Goal: Task Accomplishment & Management: Manage account settings

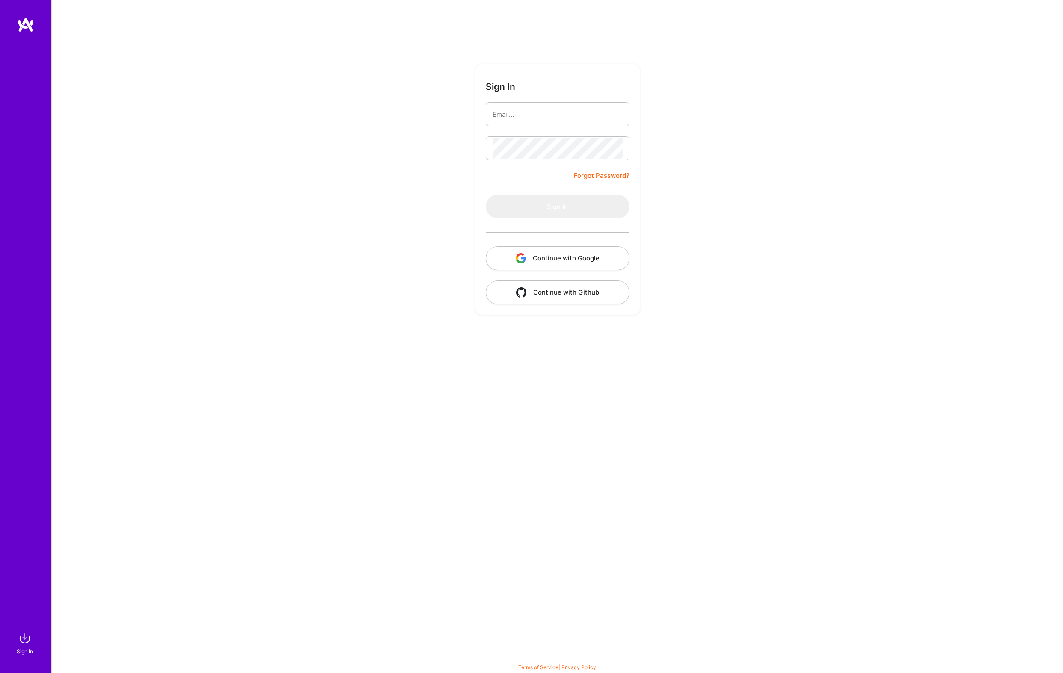
click at [498, 113] on input "email" at bounding box center [557, 115] width 130 height 22
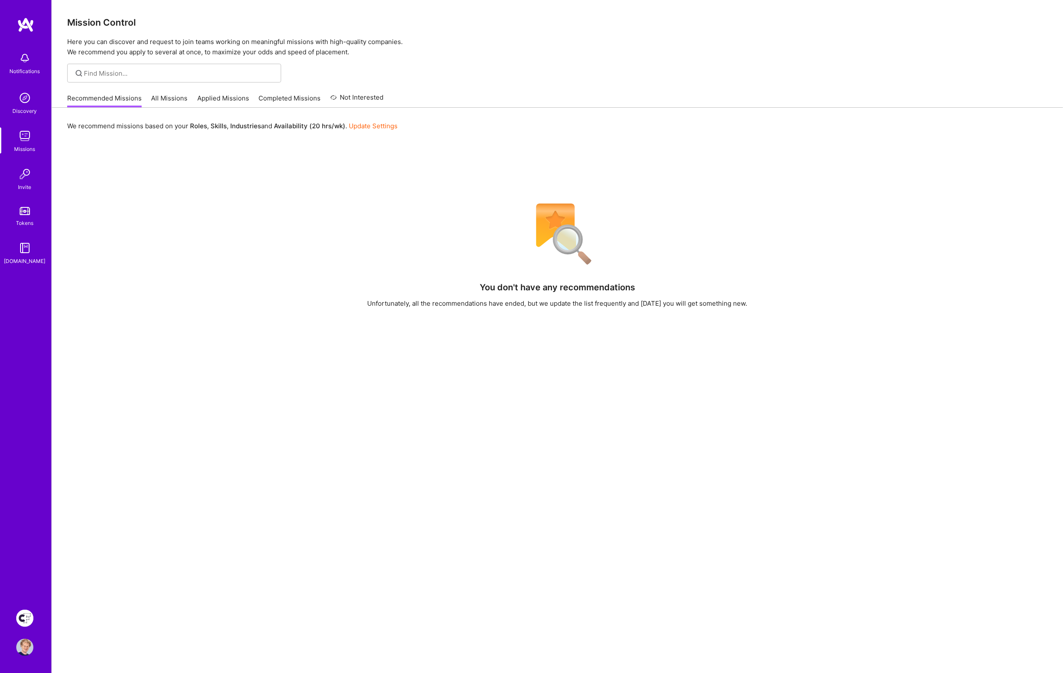
click at [26, 622] on img at bounding box center [24, 618] width 17 height 17
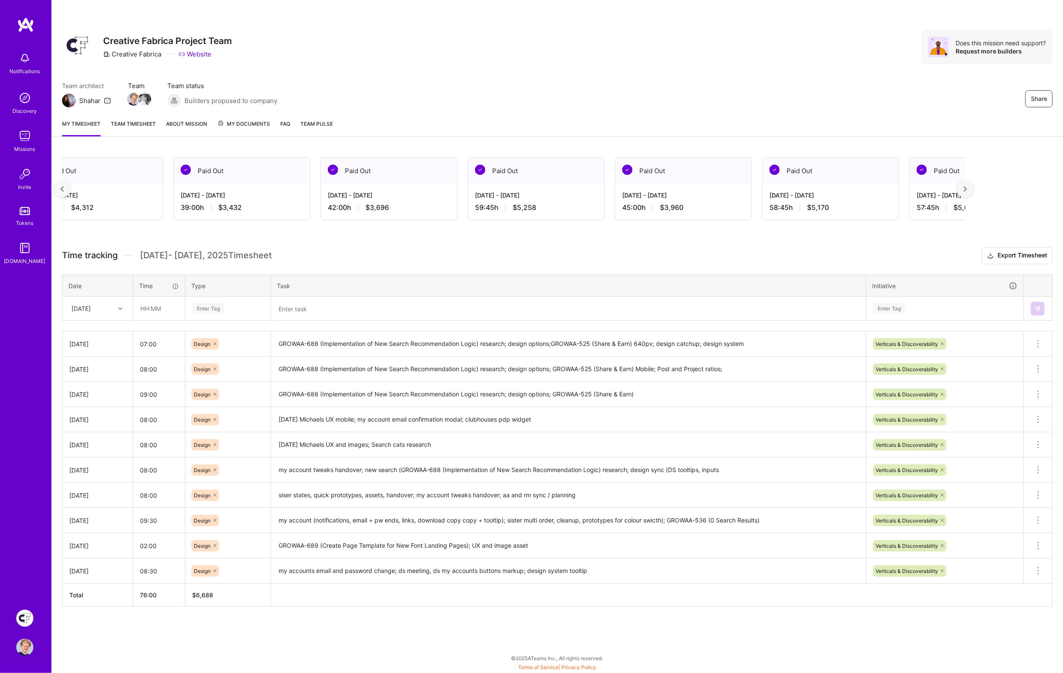
scroll to position [0, 5414]
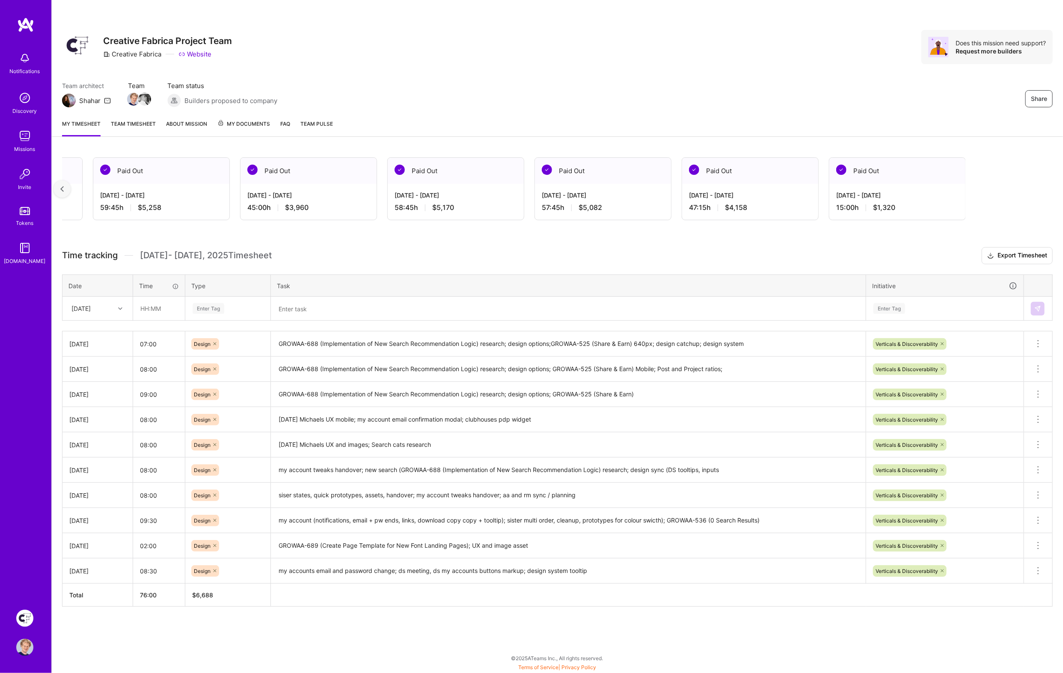
click at [902, 200] on div "[DATE] - [DATE] 15:00 h $1,320" at bounding box center [897, 201] width 136 height 35
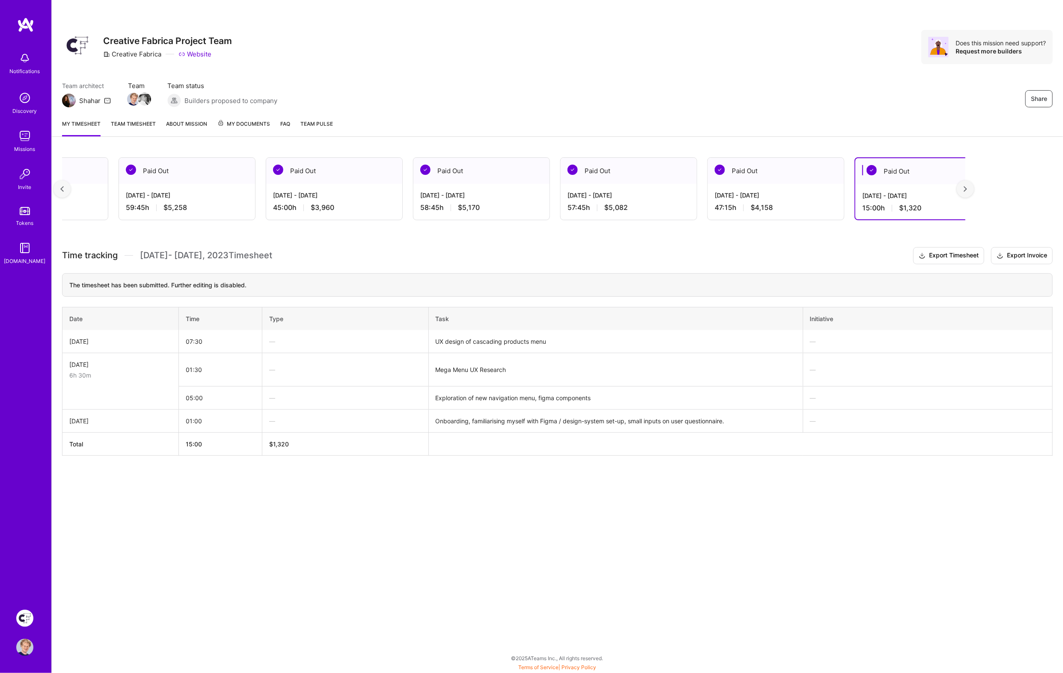
scroll to position [0, 5385]
click at [1023, 252] on button "Export Invoice" at bounding box center [1022, 255] width 62 height 17
click at [800, 185] on div "[DATE] - [DATE] 47:15 h $4,158" at bounding box center [779, 201] width 136 height 35
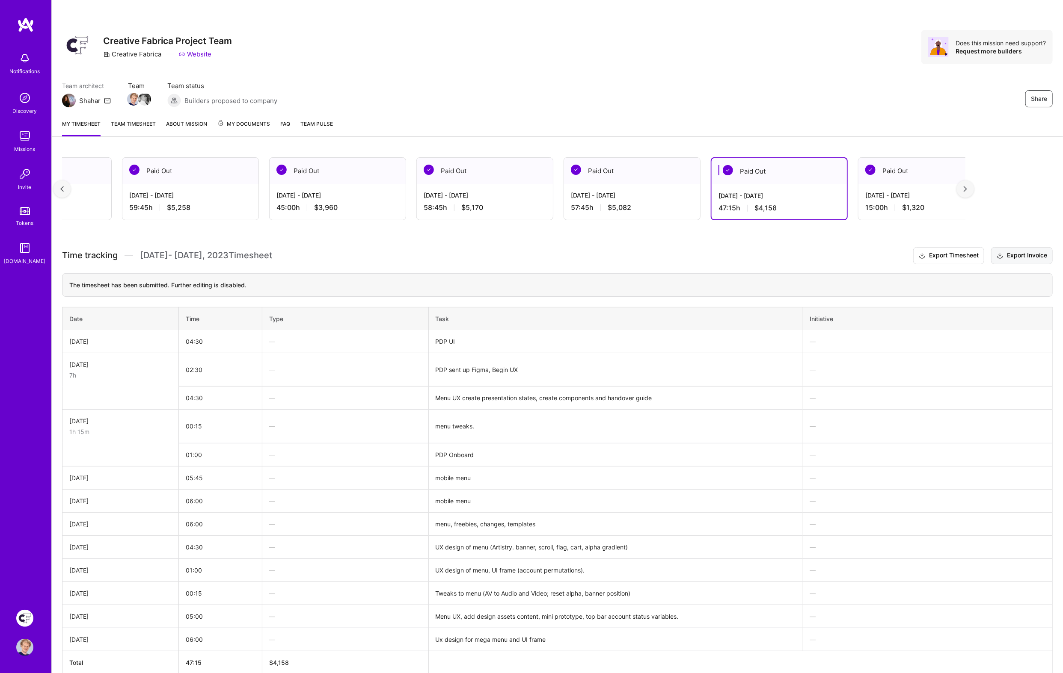
click at [1022, 259] on button "Export Invoice" at bounding box center [1022, 255] width 62 height 17
click at [629, 183] on div "Paid Out" at bounding box center [632, 171] width 136 height 26
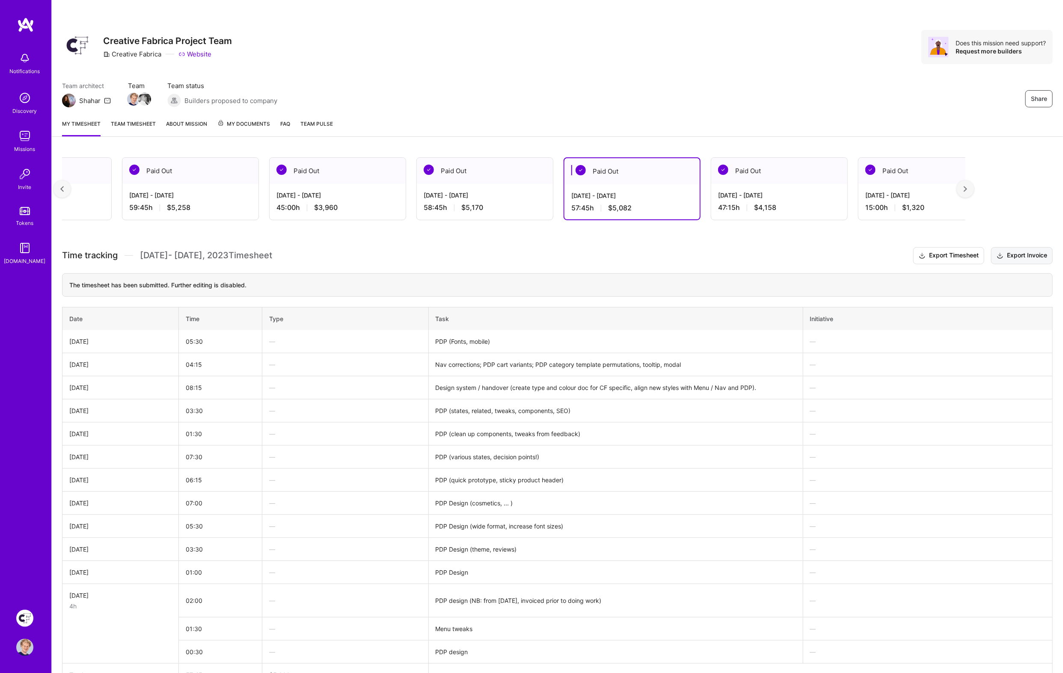
click at [1022, 258] on button "Export Invoice" at bounding box center [1022, 255] width 62 height 17
click at [484, 178] on div "Paid Out" at bounding box center [485, 171] width 136 height 26
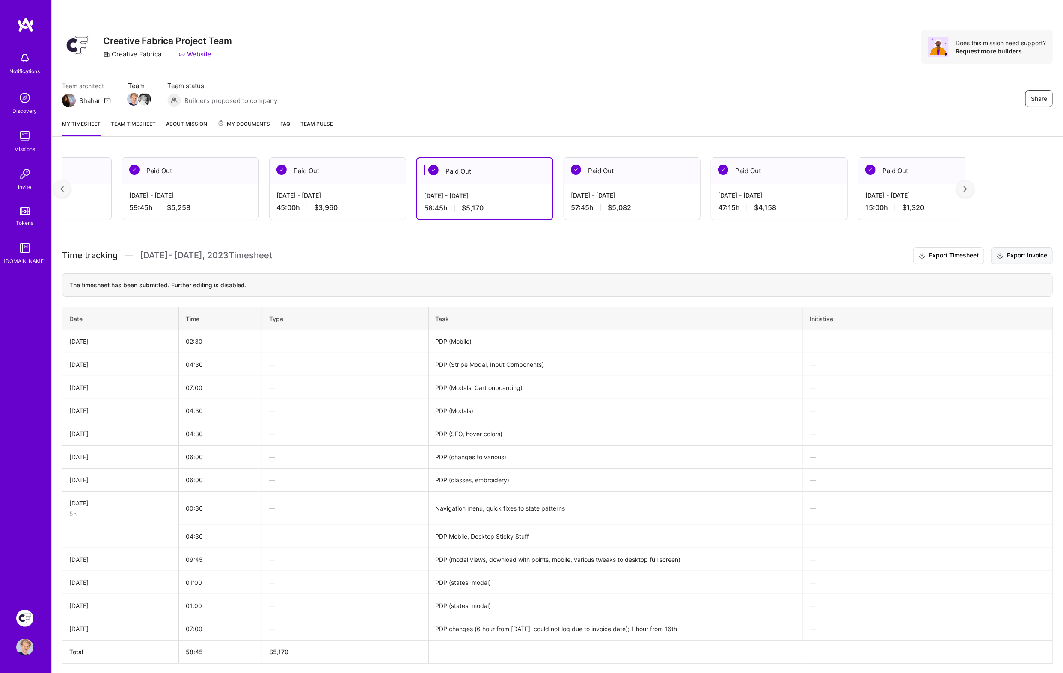
click at [1022, 256] on button "Export Invoice" at bounding box center [1022, 255] width 62 height 17
click at [357, 193] on div "[DATE] - [DATE]" at bounding box center [337, 195] width 122 height 9
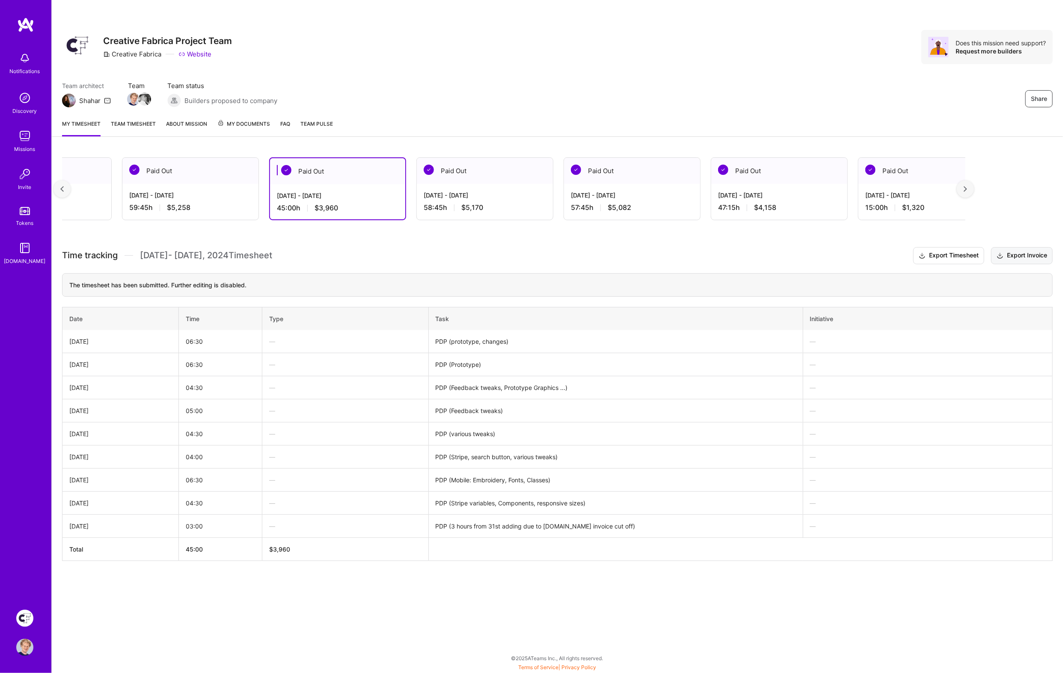
click at [1018, 255] on button "Export Invoice" at bounding box center [1022, 255] width 62 height 17
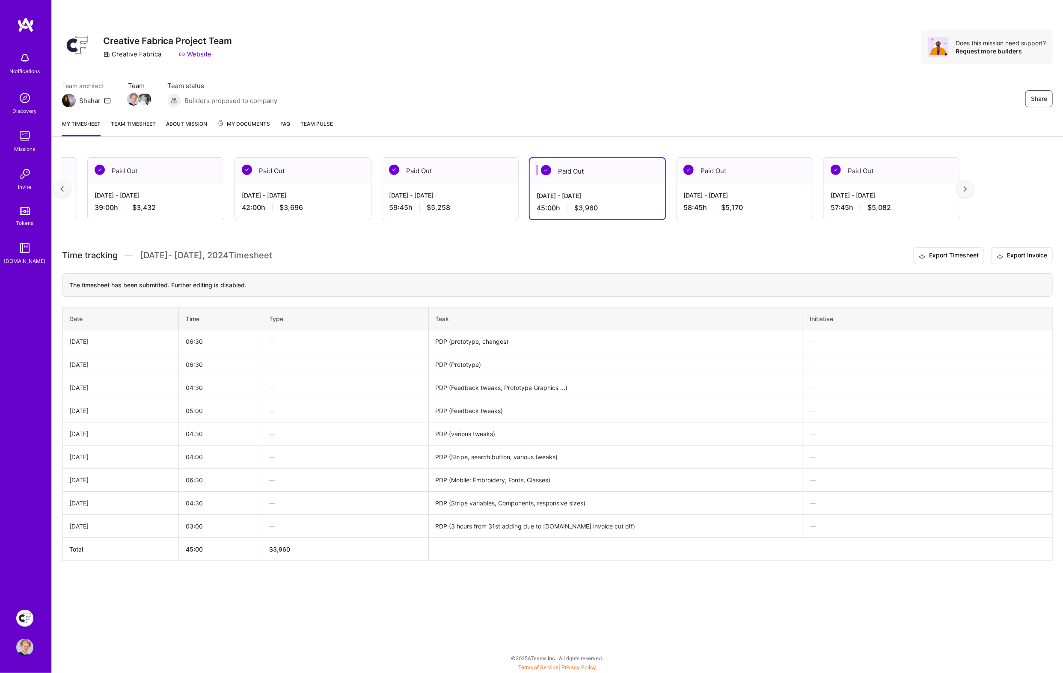
scroll to position [0, 5117]
click at [495, 187] on div "[DATE] - [DATE] 59:45 h $5,258" at bounding box center [458, 201] width 136 height 35
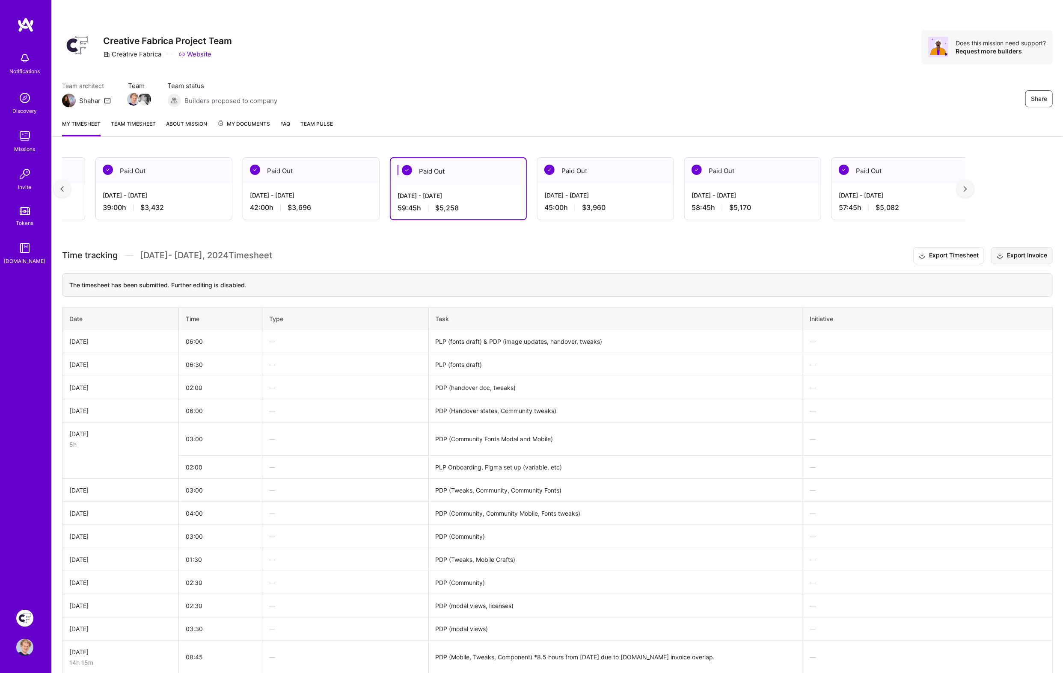
click at [1008, 254] on button "Export Invoice" at bounding box center [1022, 255] width 62 height 17
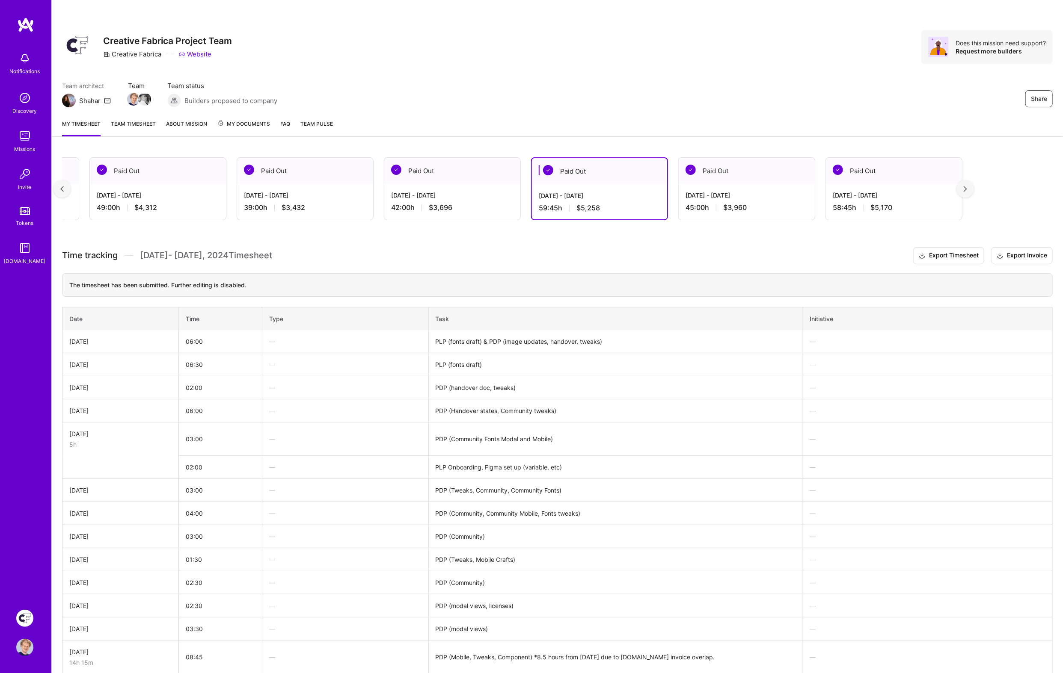
scroll to position [0, 4972]
click at [454, 196] on div "[DATE] - [DATE]" at bounding box center [456, 195] width 122 height 9
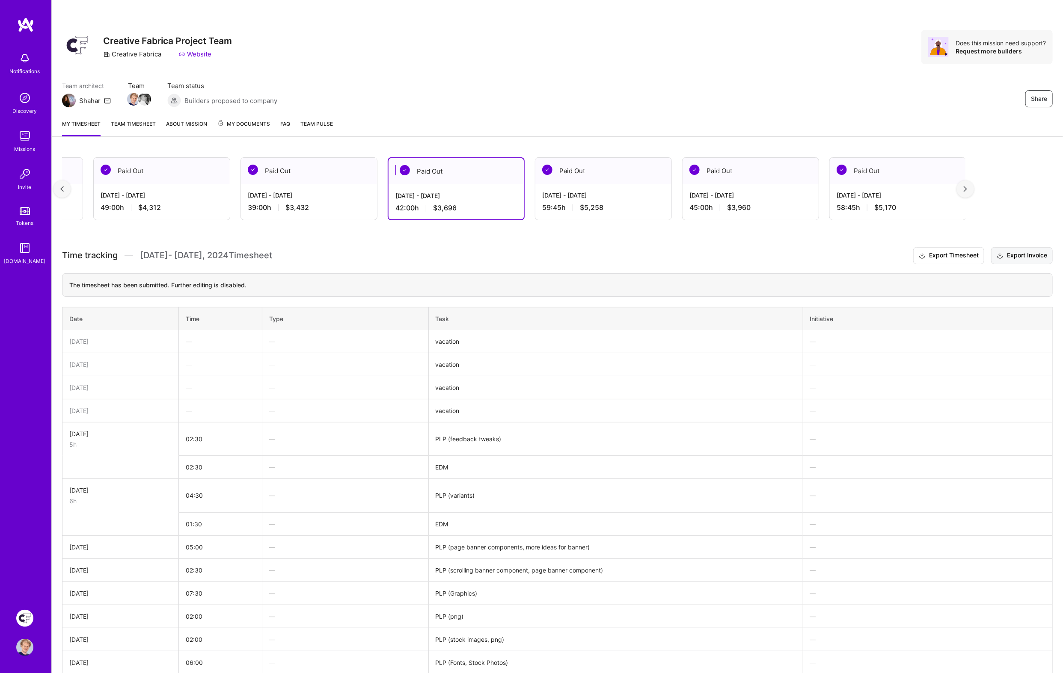
click at [1006, 249] on button "Export Invoice" at bounding box center [1022, 255] width 62 height 17
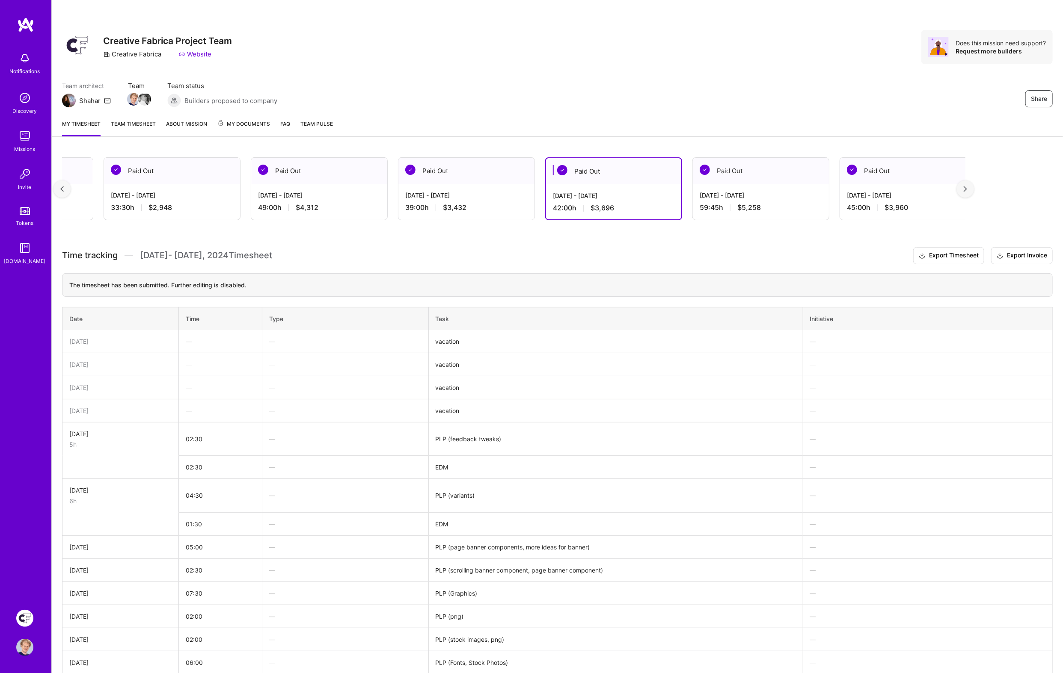
scroll to position [0, 4809]
click at [501, 190] on div "[DATE] - [DATE] 39:00 h $3,432" at bounding box center [472, 201] width 136 height 35
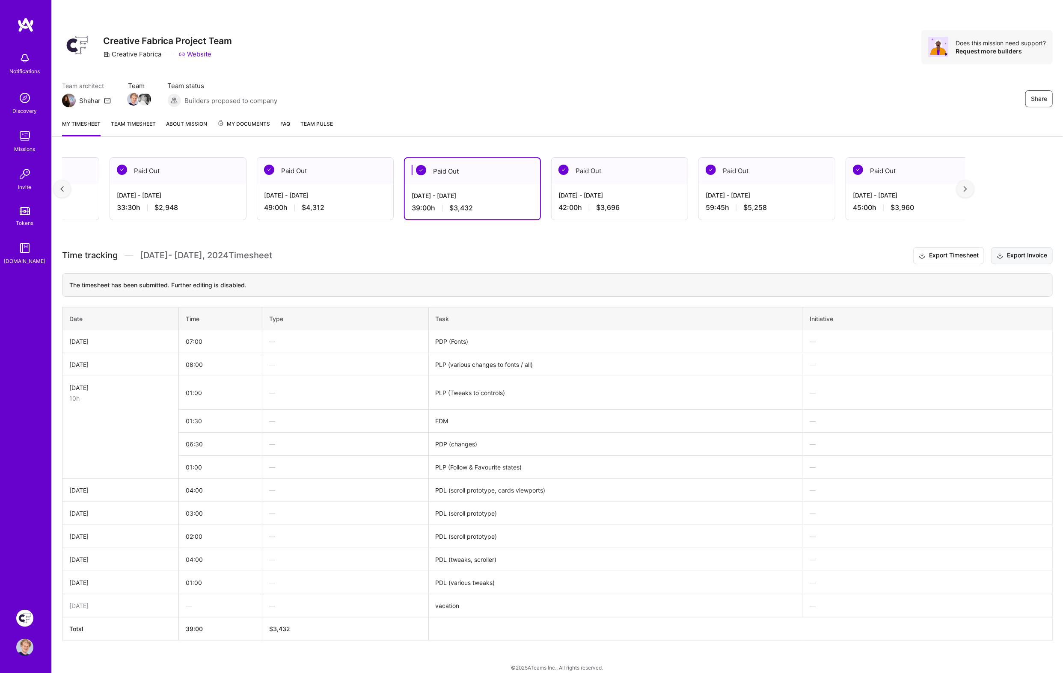
click at [1031, 255] on button "Export Invoice" at bounding box center [1022, 255] width 62 height 17
click at [348, 193] on div "[DATE] - [DATE]" at bounding box center [325, 195] width 122 height 9
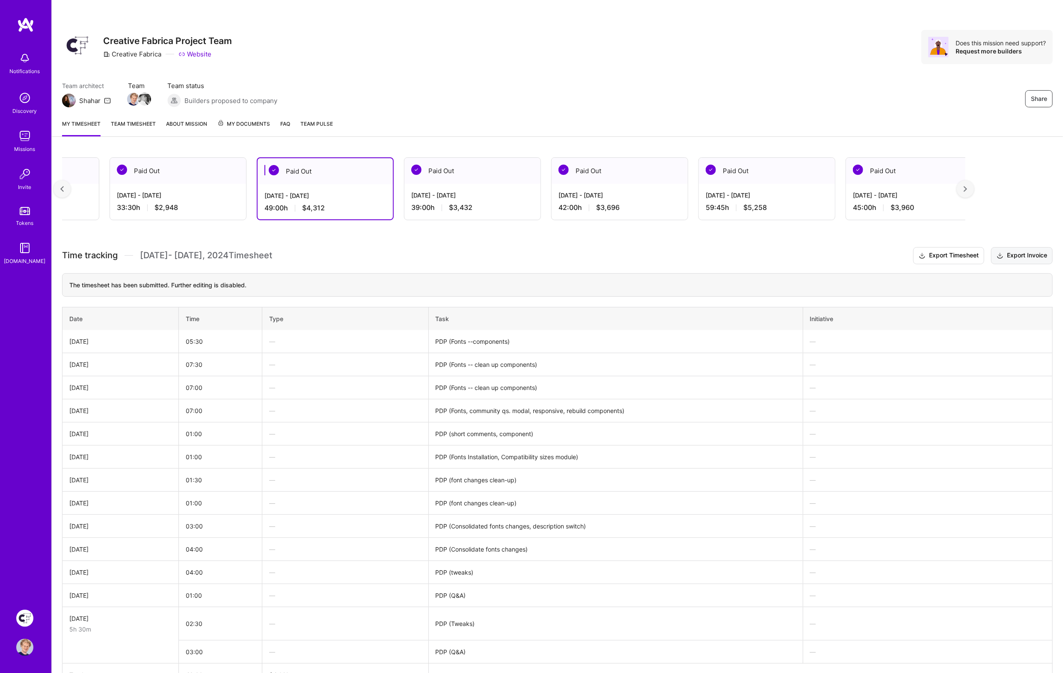
click at [1039, 251] on button "Export Invoice" at bounding box center [1022, 255] width 62 height 17
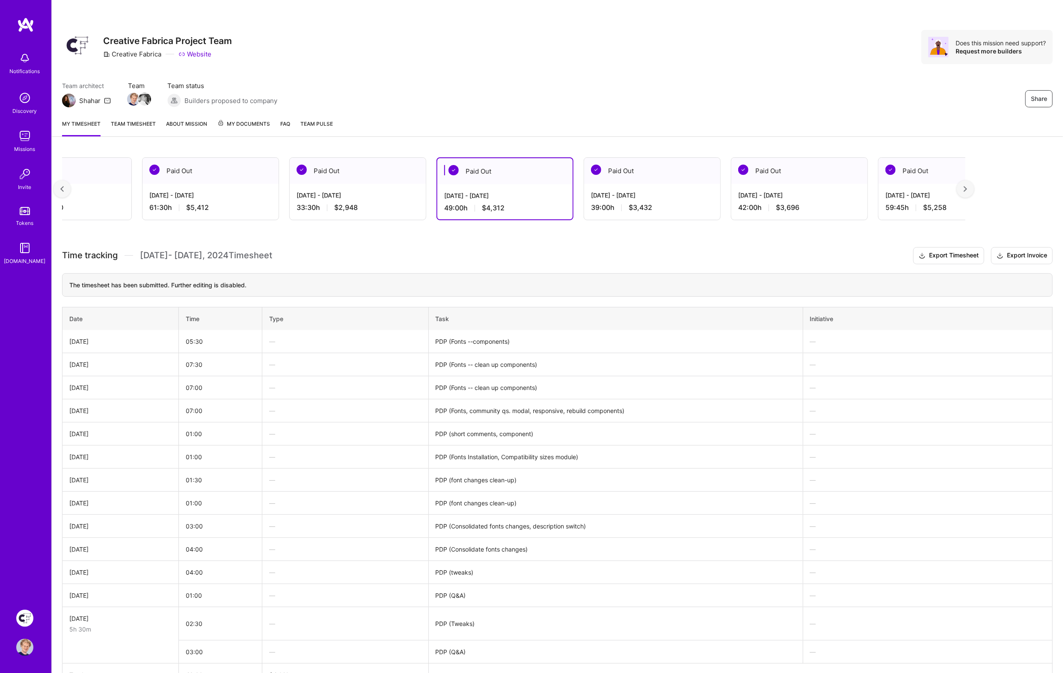
scroll to position [0, 4629]
click at [356, 190] on div "[DATE] - [DATE] 33:30 h $2,948" at bounding box center [358, 201] width 136 height 35
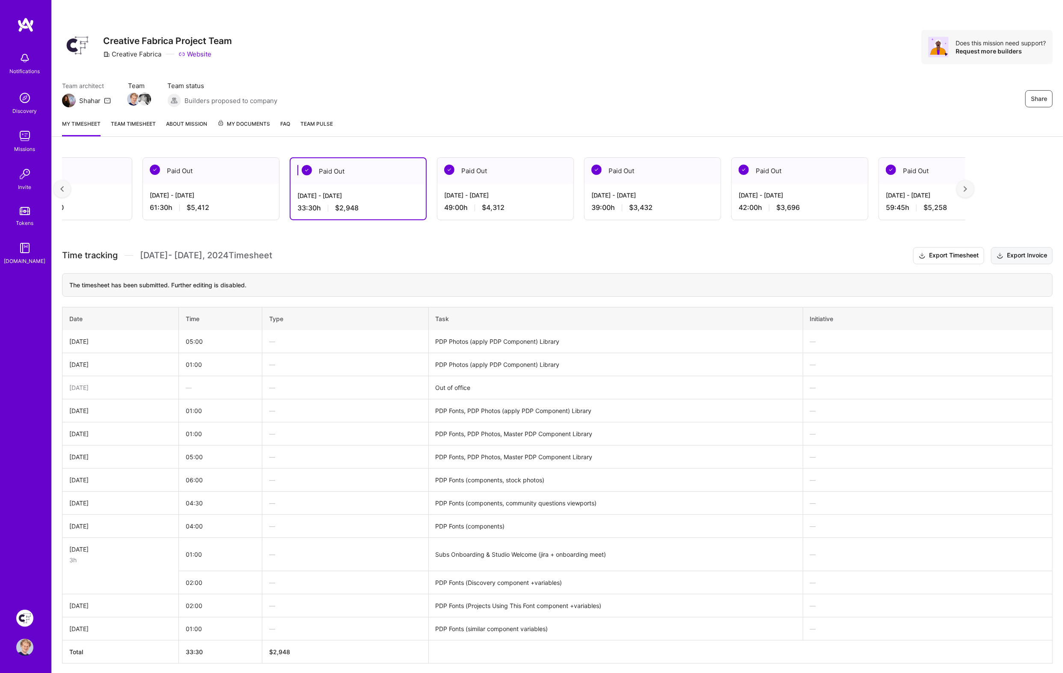
click at [1034, 252] on button "Export Invoice" at bounding box center [1022, 255] width 62 height 17
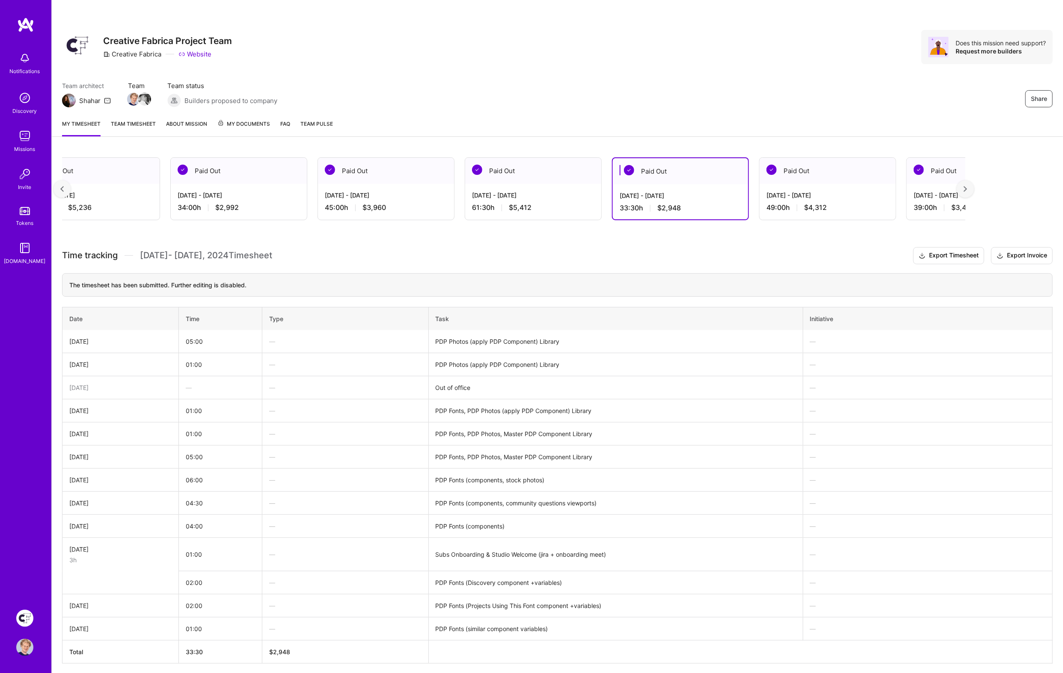
scroll to position [0, 4305]
click at [523, 189] on div "[DATE] - [DATE] 61:30 h $5,412" at bounding box center [535, 201] width 136 height 35
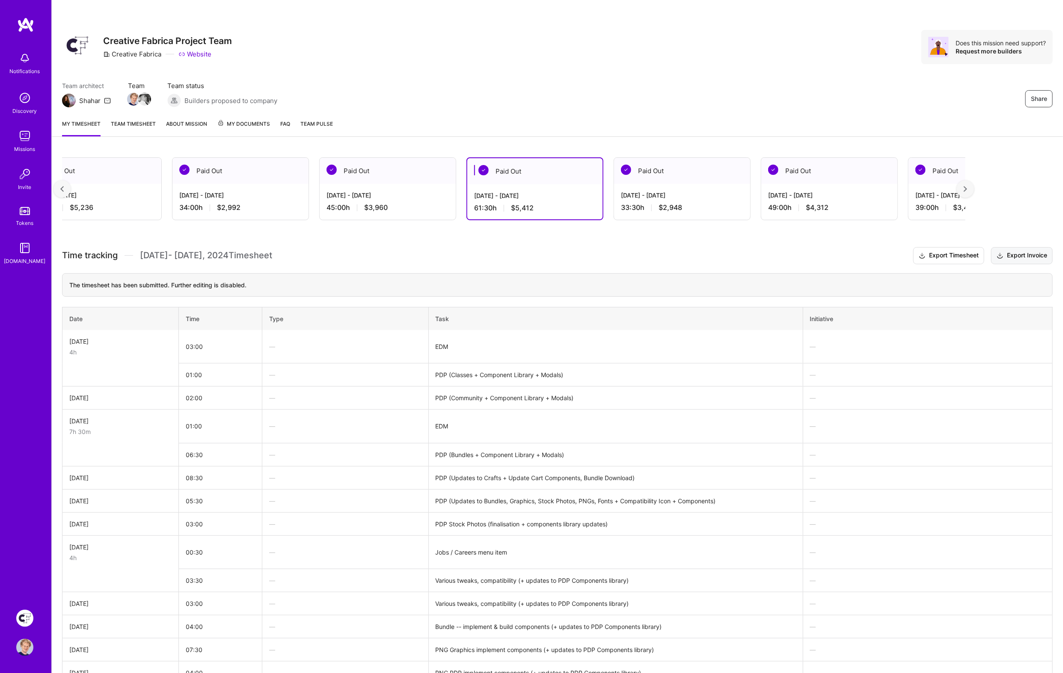
click at [1022, 255] on button "Export Invoice" at bounding box center [1022, 255] width 62 height 17
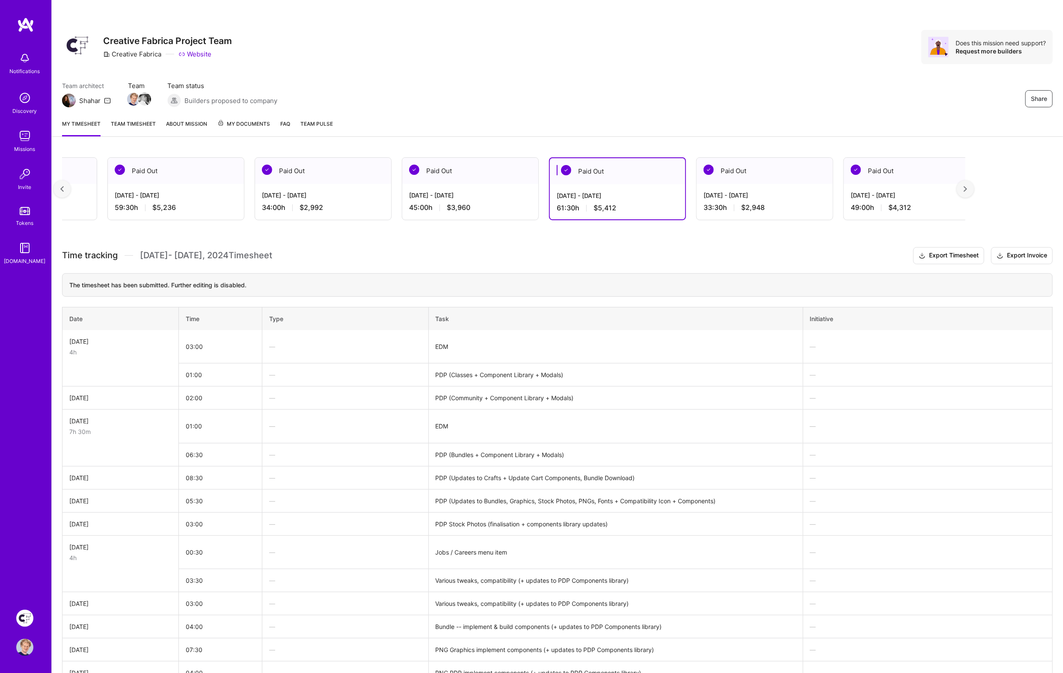
scroll to position [0, 4154]
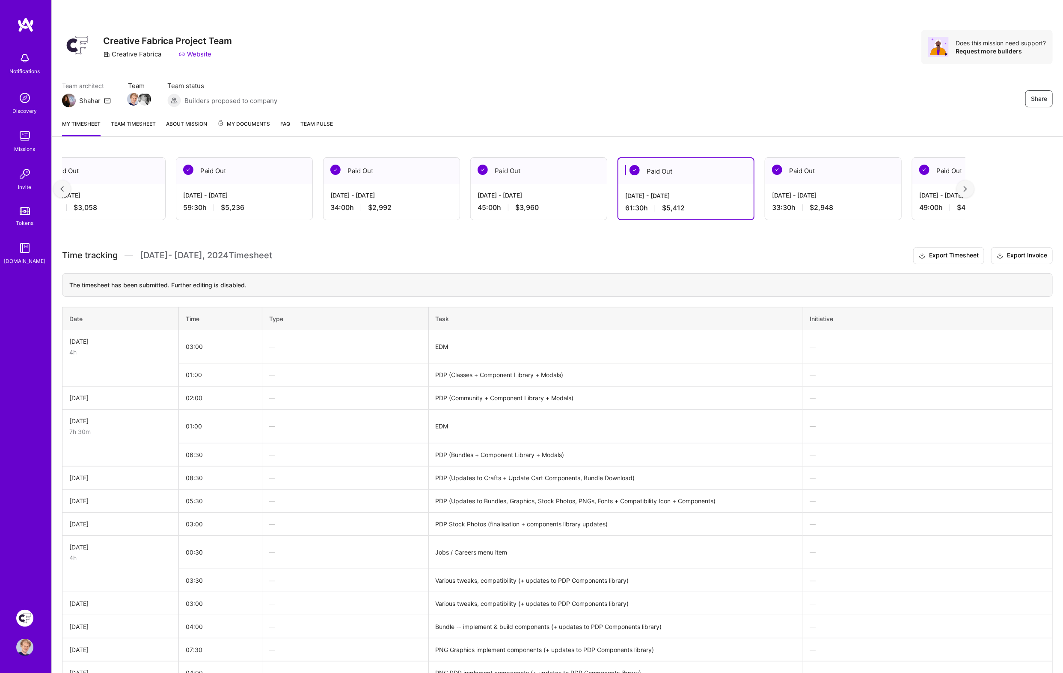
click at [533, 183] on div "Paid Out" at bounding box center [539, 171] width 136 height 26
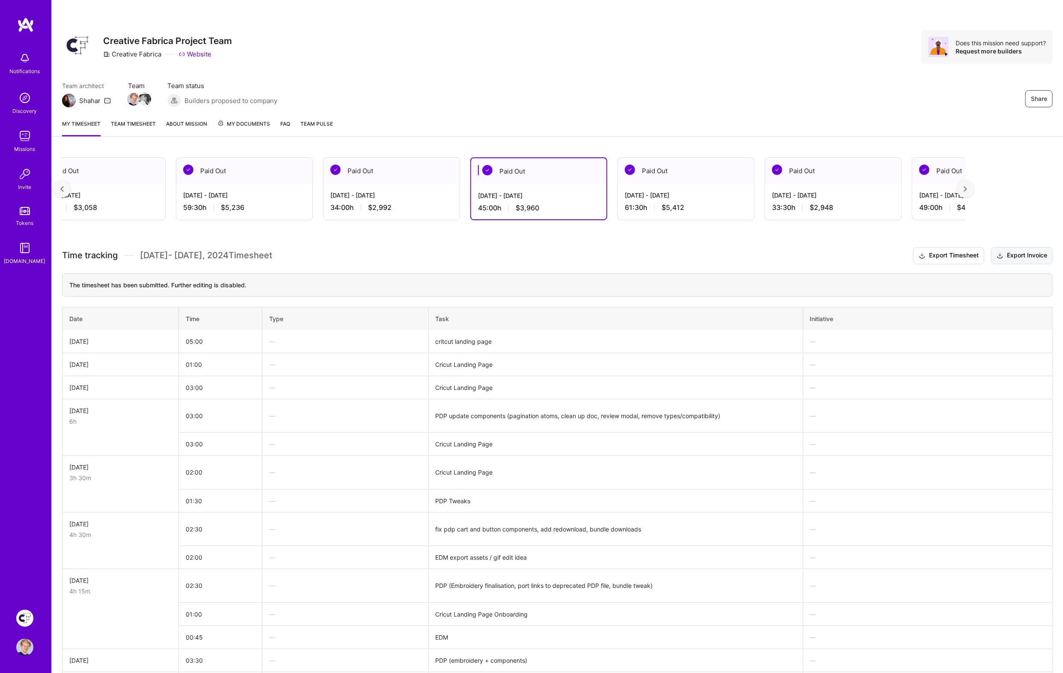
click at [1024, 260] on button "Export Invoice" at bounding box center [1022, 255] width 62 height 17
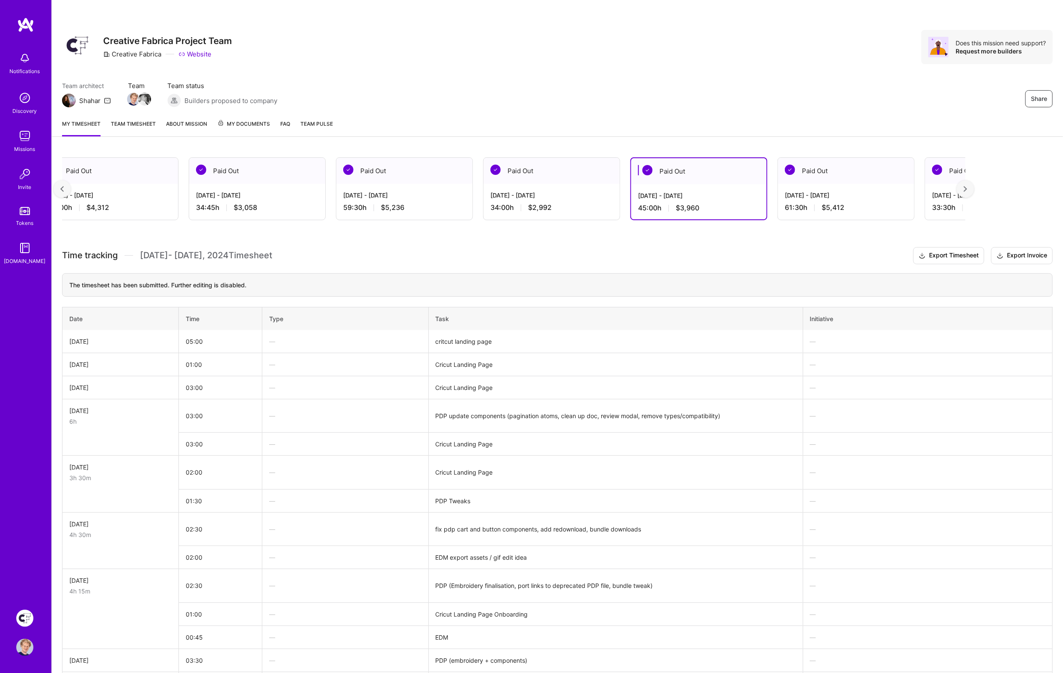
scroll to position [0, 3992]
click at [542, 186] on div "[DATE] - [DATE] 34:00 h $2,992" at bounding box center [553, 201] width 136 height 35
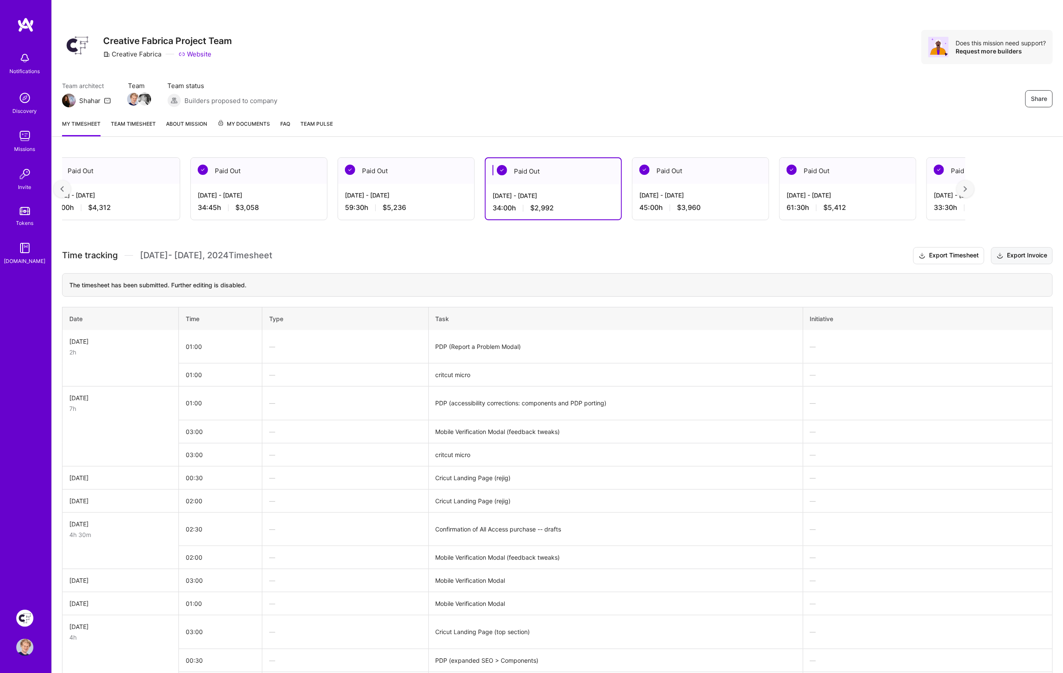
click at [1026, 252] on button "Export Invoice" at bounding box center [1022, 255] width 62 height 17
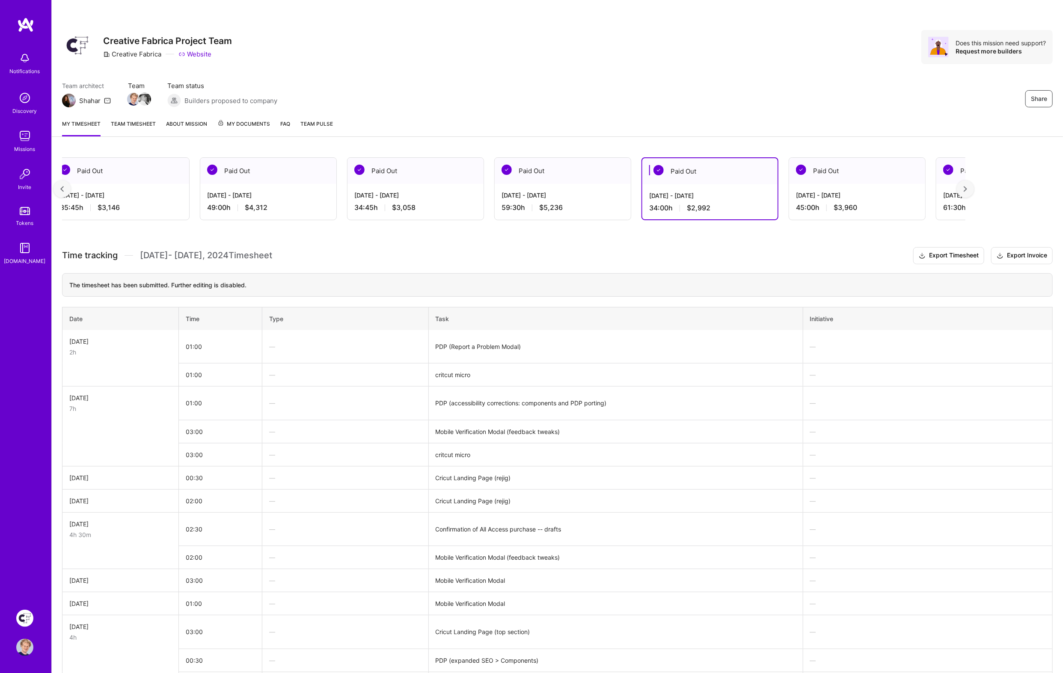
scroll to position [0, 3836]
click at [582, 200] on div "[DATE] - [DATE] 59:30 h $5,236" at bounding box center [562, 201] width 136 height 35
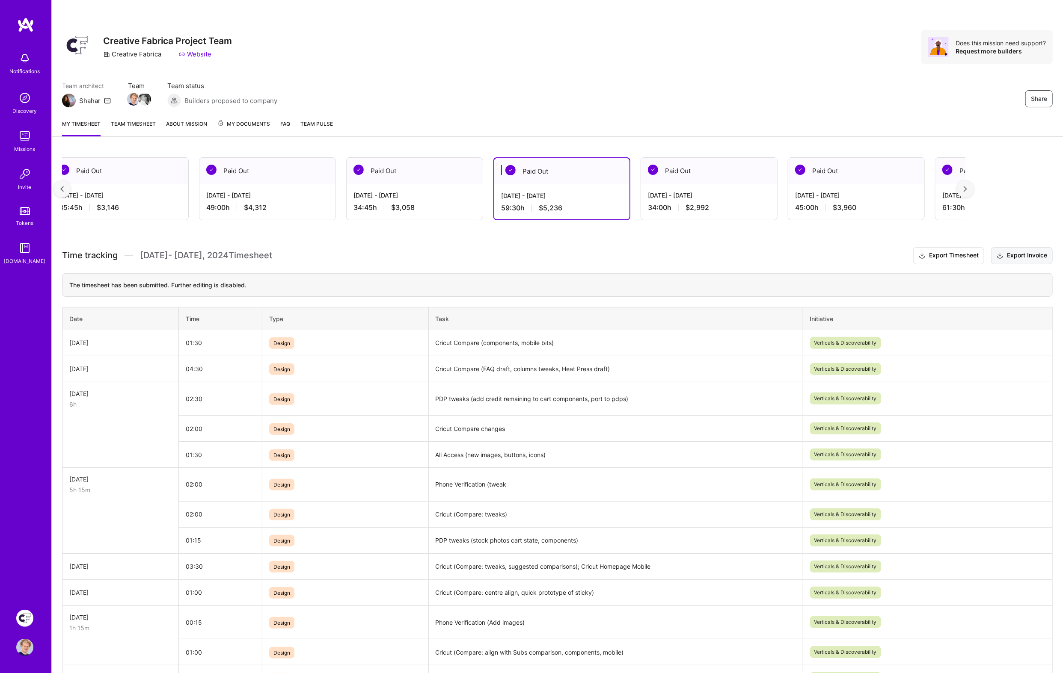
click at [1026, 252] on button "Export Invoice" at bounding box center [1022, 255] width 62 height 17
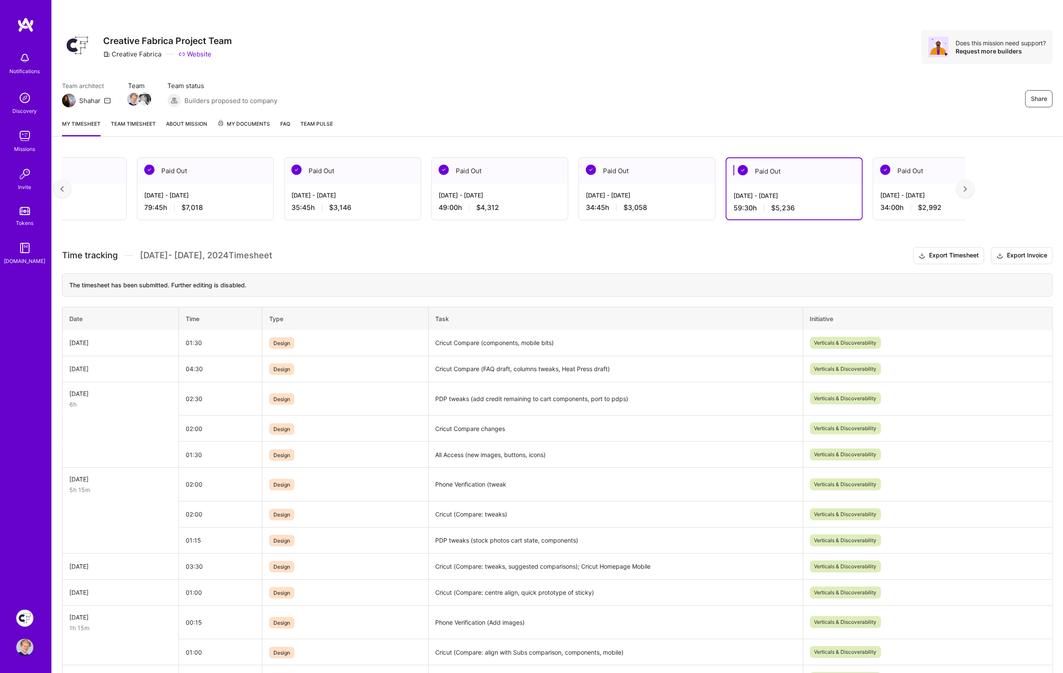
scroll to position [0, 3521]
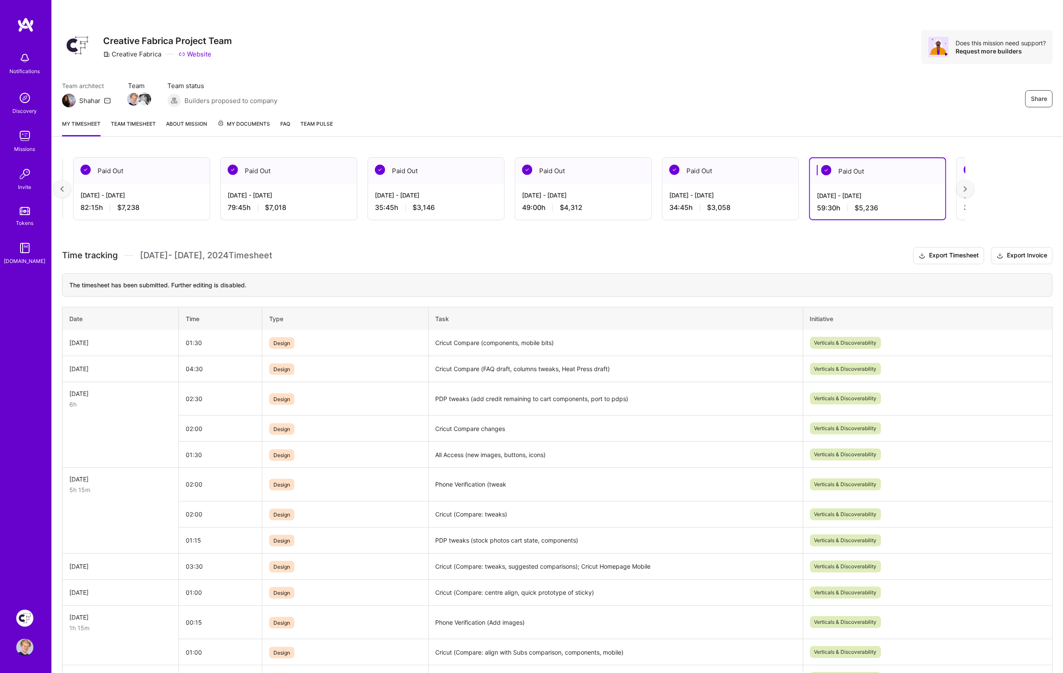
click at [672, 194] on div "[DATE] - [DATE]" at bounding box center [730, 195] width 122 height 9
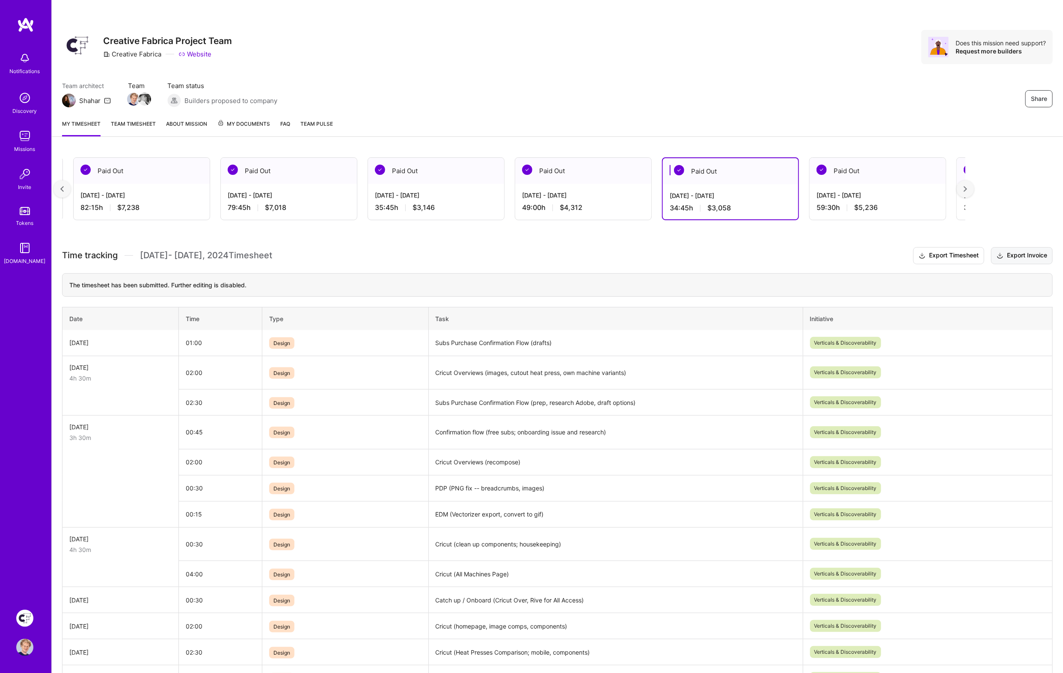
click at [1019, 248] on button "Export Invoice" at bounding box center [1022, 255] width 62 height 17
click at [578, 205] on span "$4,312" at bounding box center [571, 207] width 23 height 9
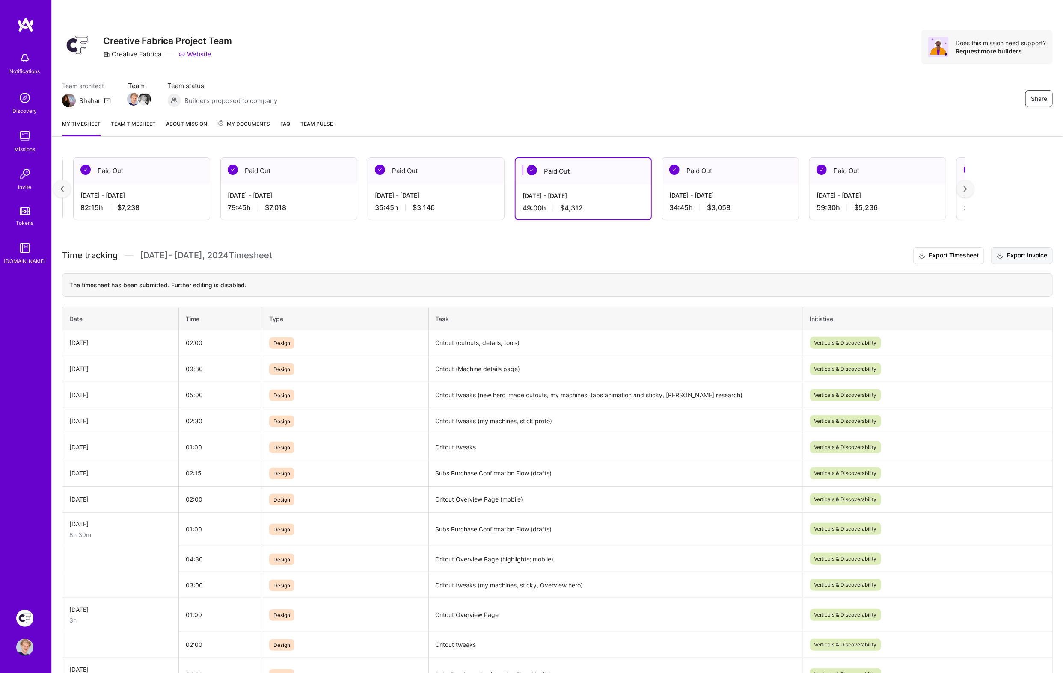
click at [1012, 253] on button "Export Invoice" at bounding box center [1022, 255] width 62 height 17
click at [444, 189] on div "[DATE] - [DATE] 35:45 h $3,146" at bounding box center [436, 201] width 136 height 35
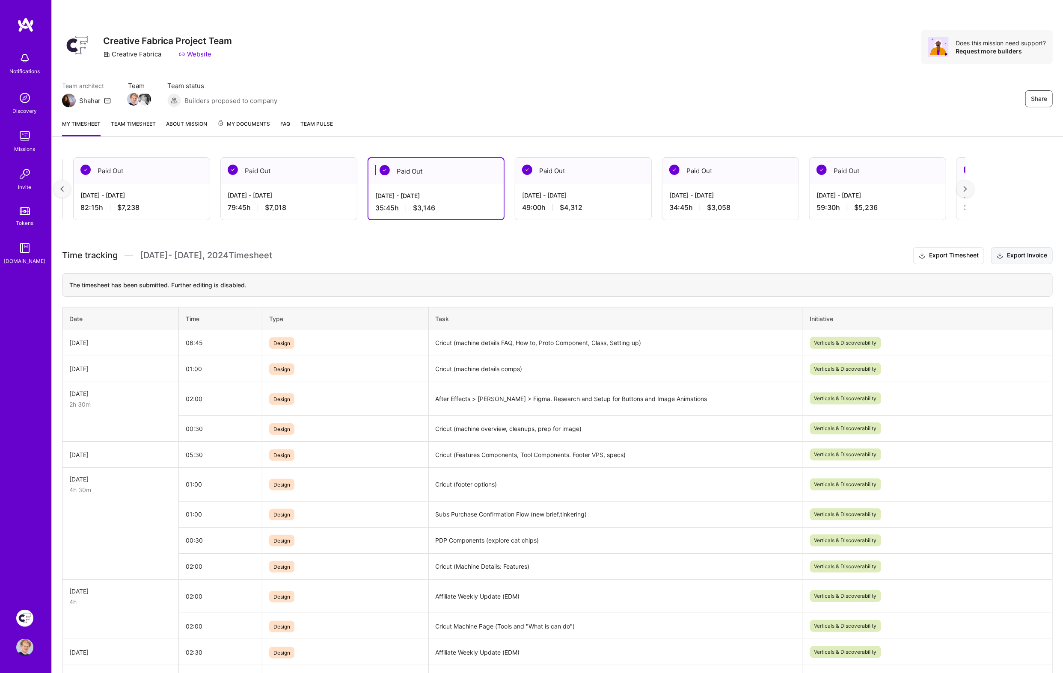
click at [1033, 253] on button "Export Invoice" at bounding box center [1022, 255] width 62 height 17
click at [281, 193] on div "[DATE] - [DATE]" at bounding box center [289, 195] width 122 height 9
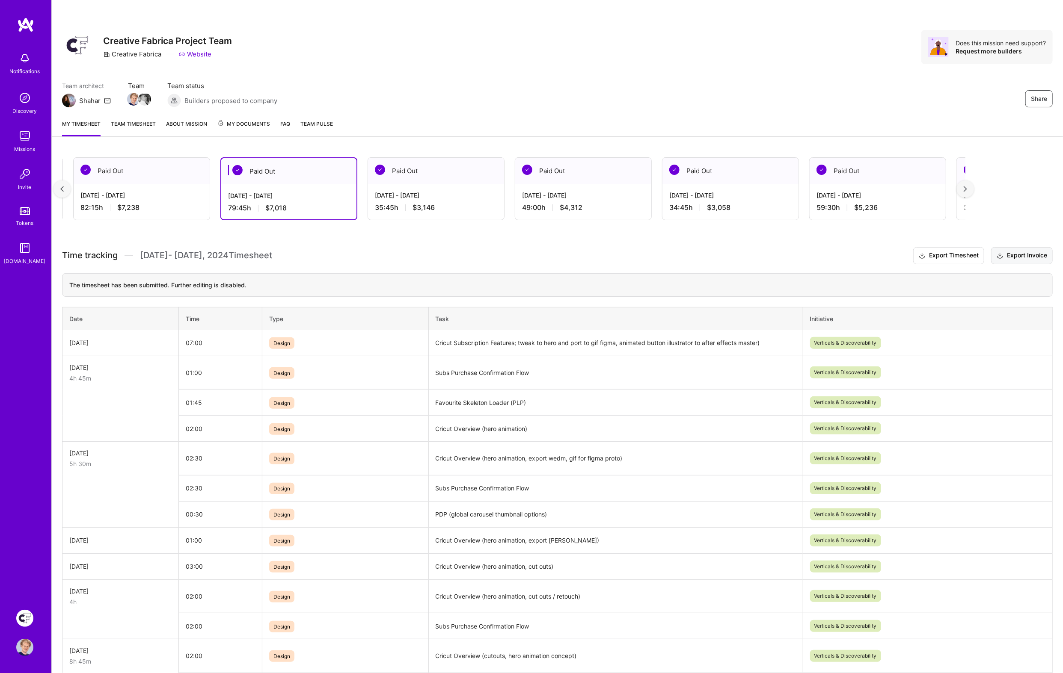
click at [1035, 252] on button "Export Invoice" at bounding box center [1022, 255] width 62 height 17
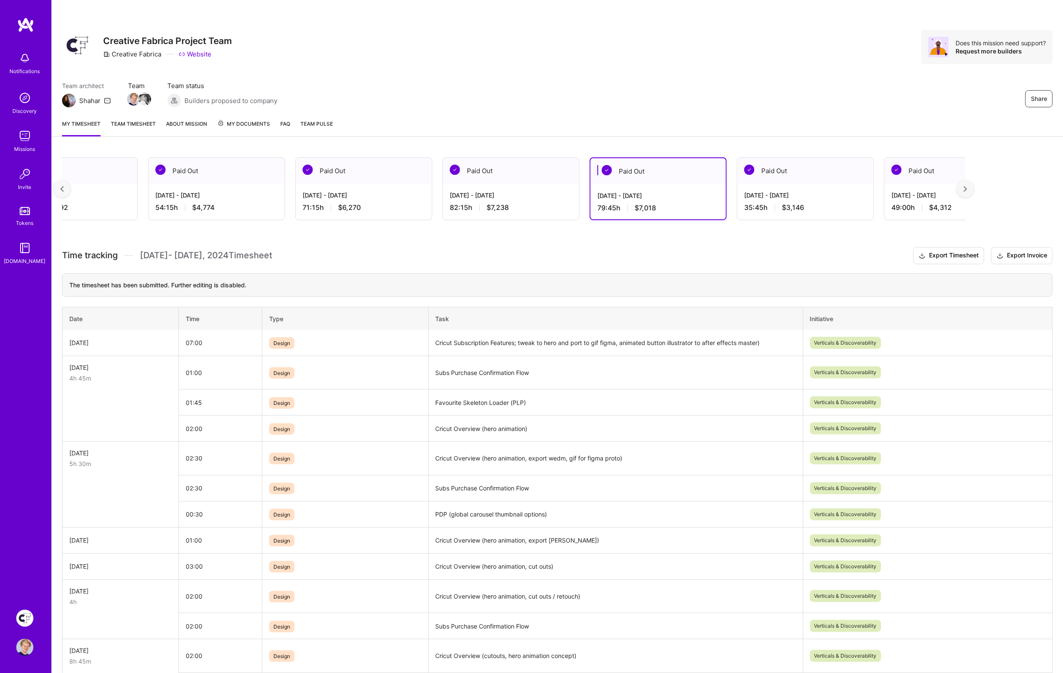
scroll to position [0, 3151]
click at [492, 178] on div "Paid Out" at bounding box center [512, 171] width 136 height 26
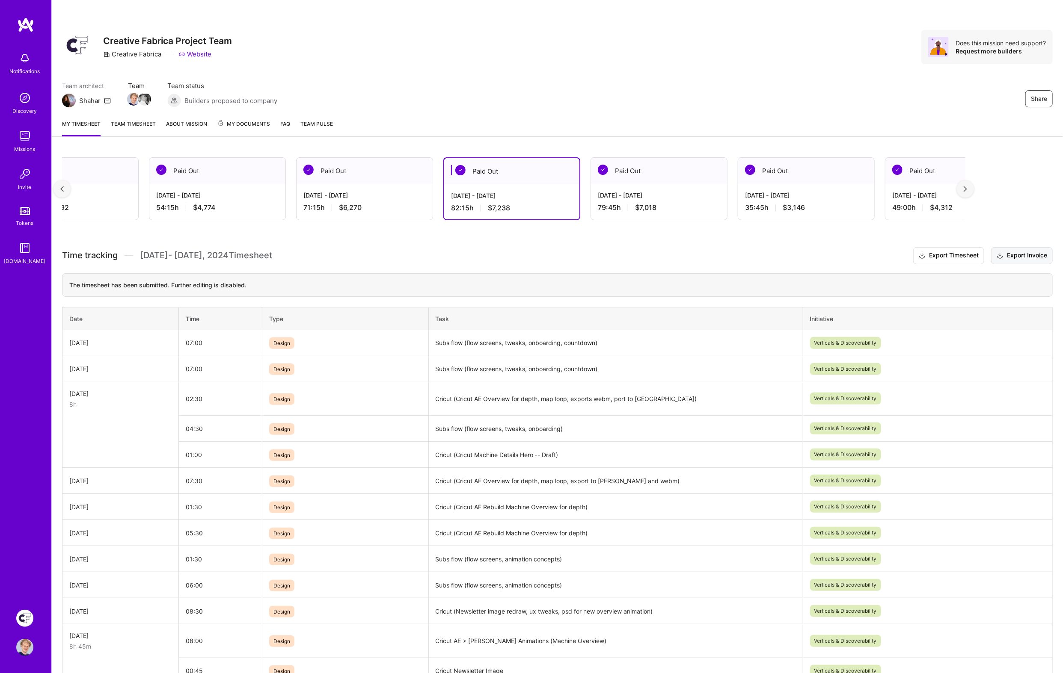
click at [1028, 253] on button "Export Invoice" at bounding box center [1022, 255] width 62 height 17
click at [402, 190] on div "[DATE] - [DATE] 71:15 h $6,270" at bounding box center [364, 201] width 136 height 35
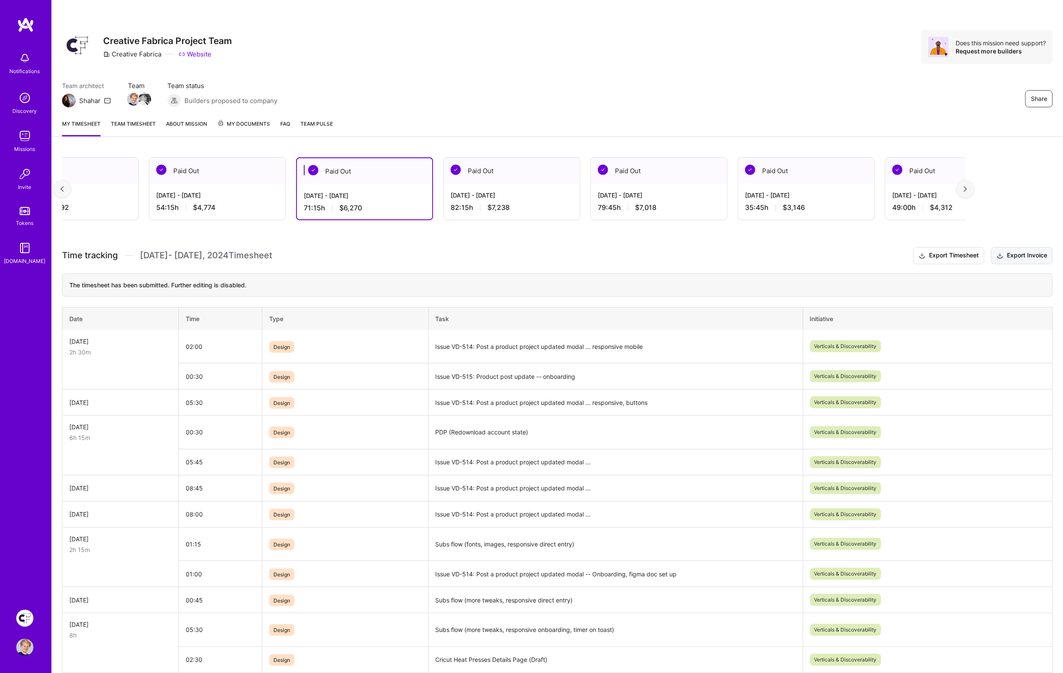
click at [1007, 251] on button "Export Invoice" at bounding box center [1022, 255] width 62 height 17
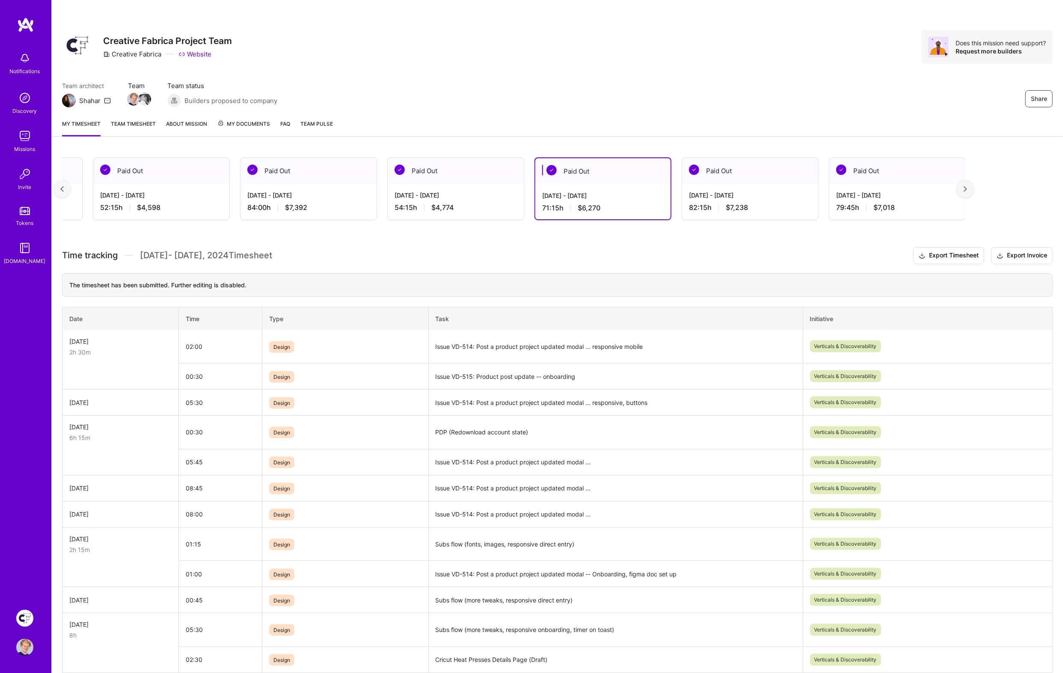
scroll to position [0, 2903]
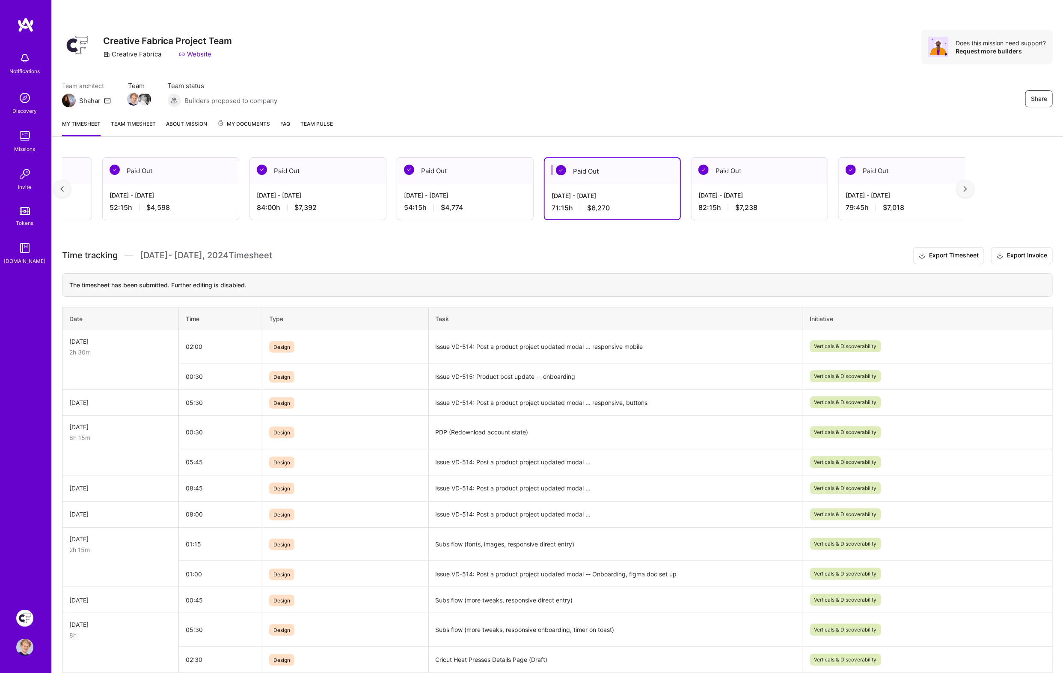
click at [461, 191] on div "[DATE] - [DATE]" at bounding box center [465, 195] width 122 height 9
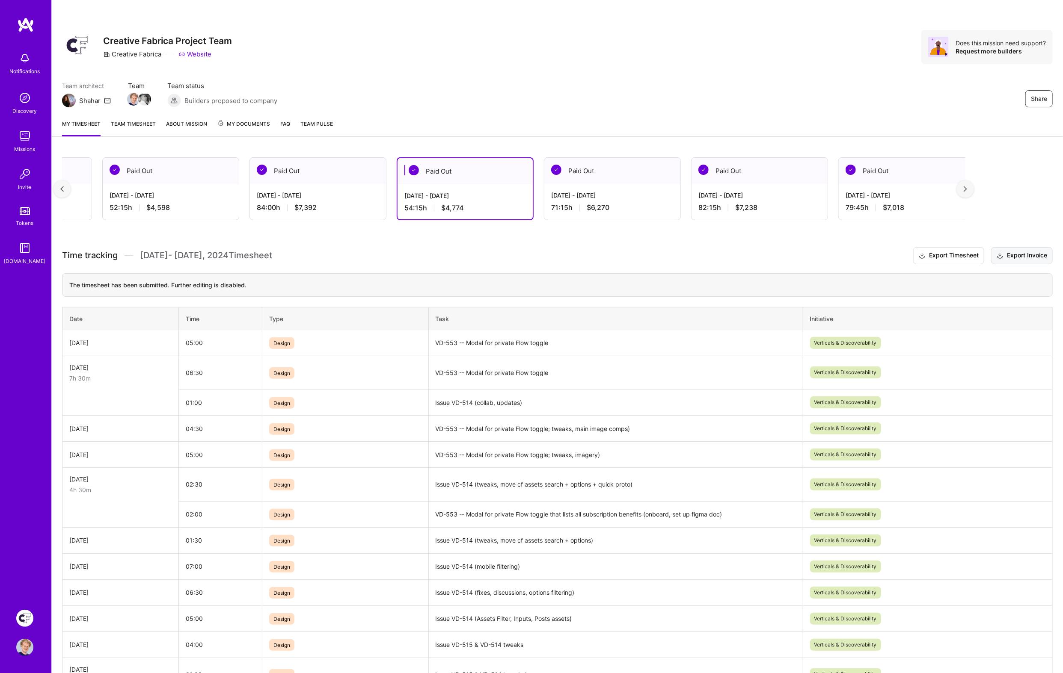
click at [1022, 252] on button "Export Invoice" at bounding box center [1022, 255] width 62 height 17
click at [309, 188] on div "[DATE] - [DATE] 84:00 h $7,392" at bounding box center [318, 201] width 136 height 35
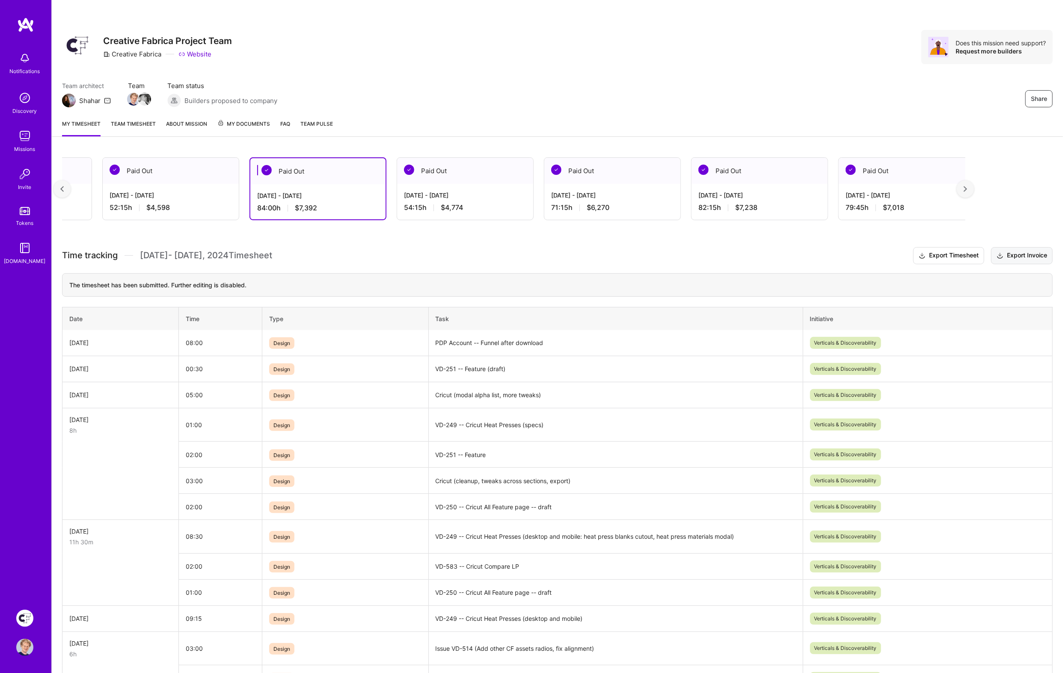
click at [1007, 251] on button "Export Invoice" at bounding box center [1022, 255] width 62 height 17
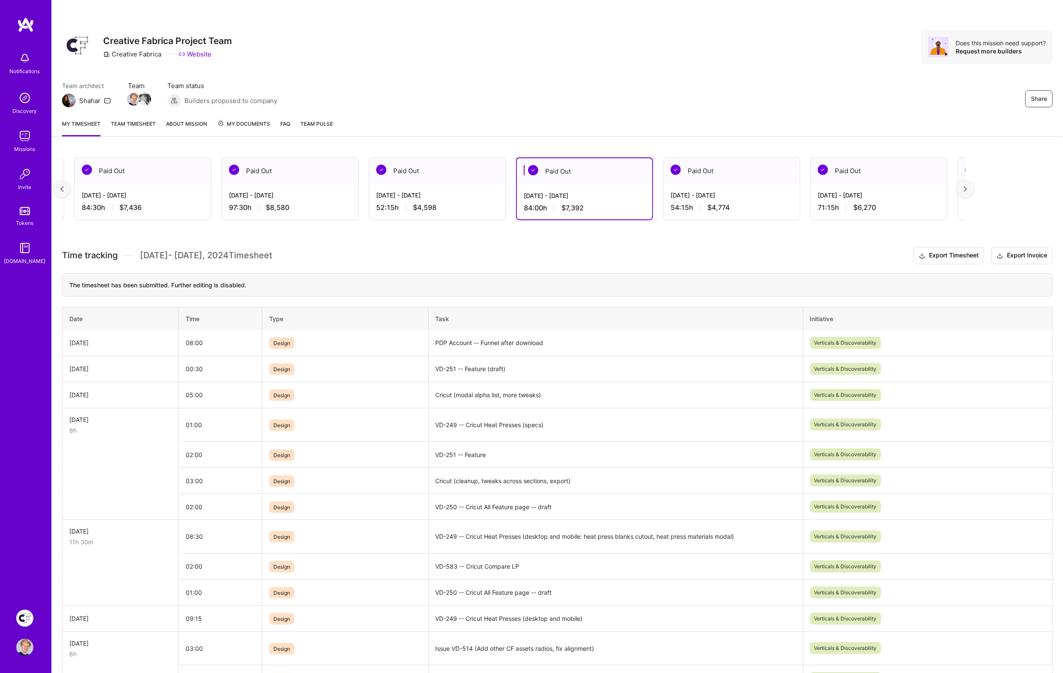
scroll to position [0, 2635]
click at [431, 186] on div "[DATE] - [DATE] 52:15 h $4,598" at bounding box center [439, 201] width 136 height 35
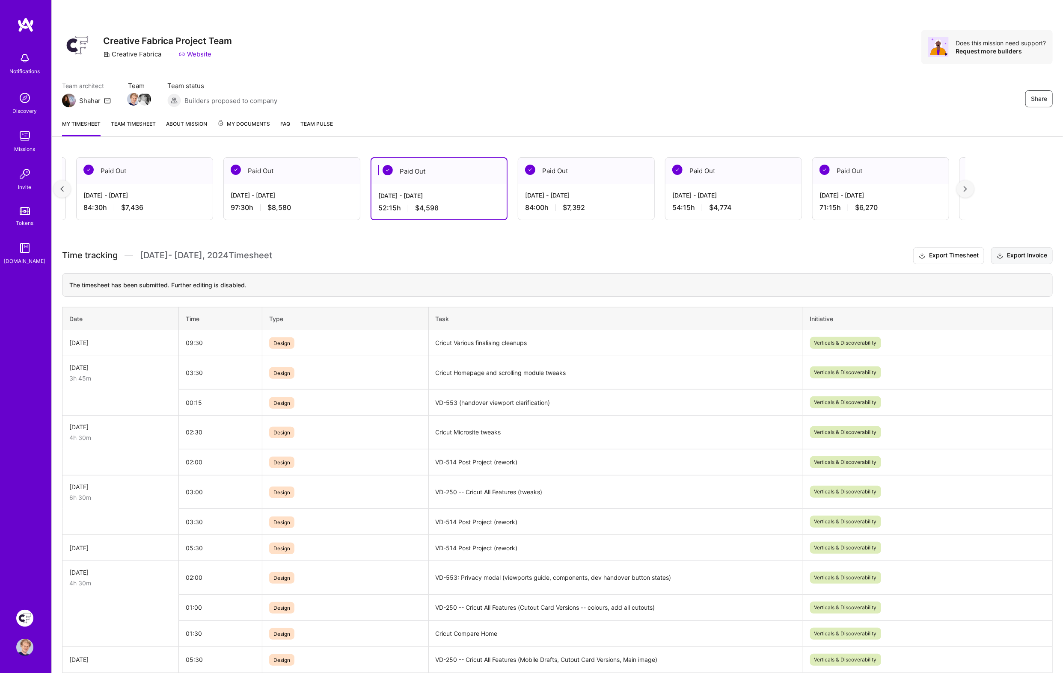
click at [1019, 249] on button "Export Invoice" at bounding box center [1022, 255] width 62 height 17
click at [275, 178] on div "Paid Out" at bounding box center [292, 171] width 136 height 26
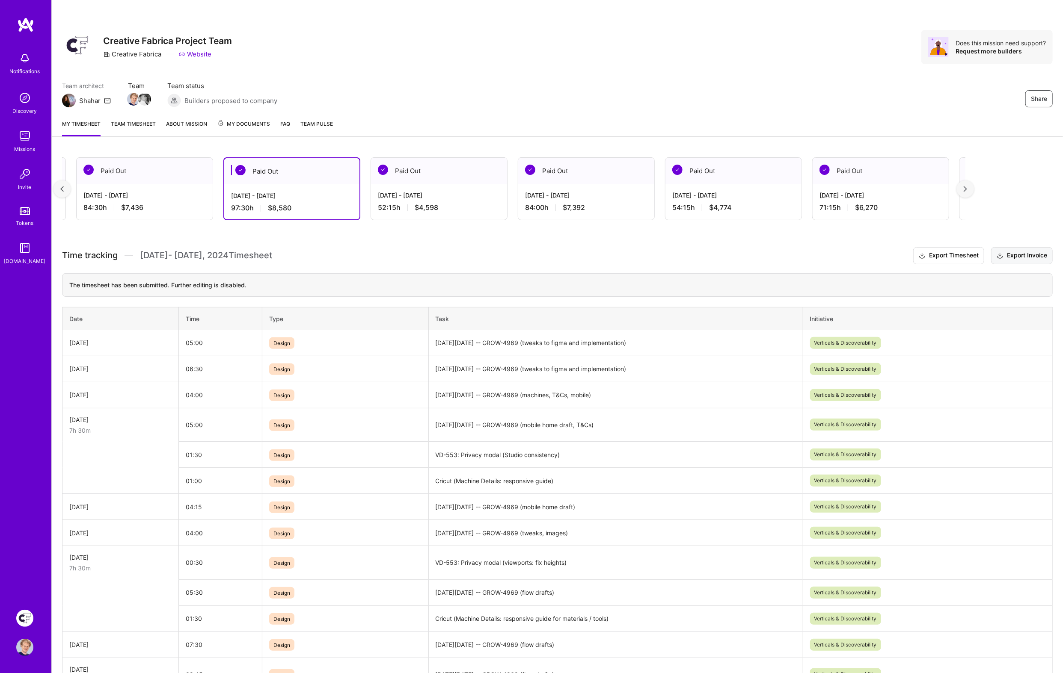
click at [1014, 257] on button "Export Invoice" at bounding box center [1022, 255] width 62 height 17
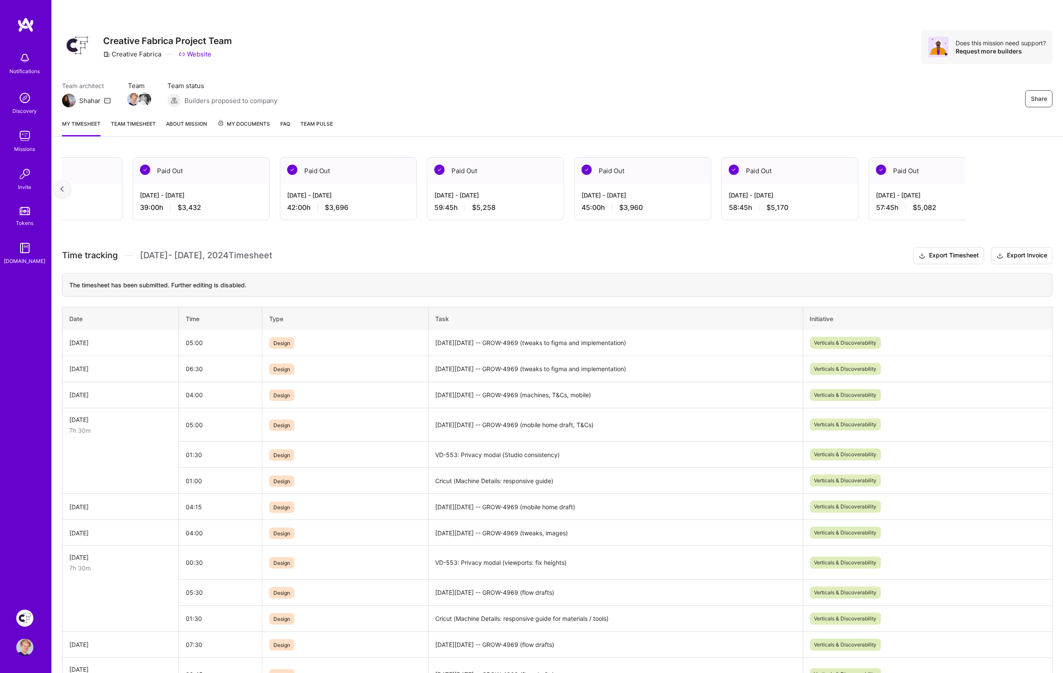
scroll to position [0, 5414]
